Goal: Task Accomplishment & Management: Use online tool/utility

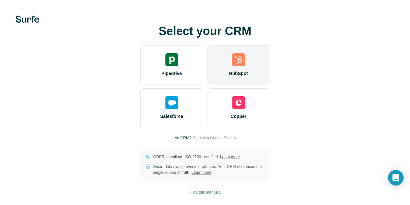
click at [207, 68] on div "HubSpot" at bounding box center [238, 64] width 63 height 39
